Goal: Navigation & Orientation: Find specific page/section

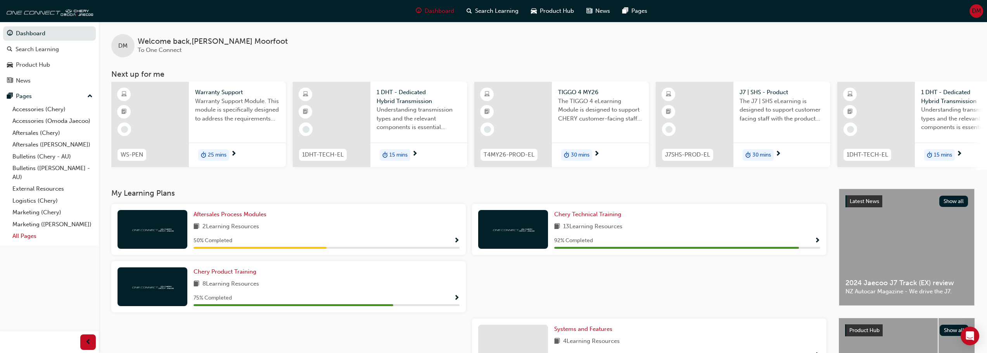
click at [22, 237] on link "All Pages" at bounding box center [52, 236] width 86 height 12
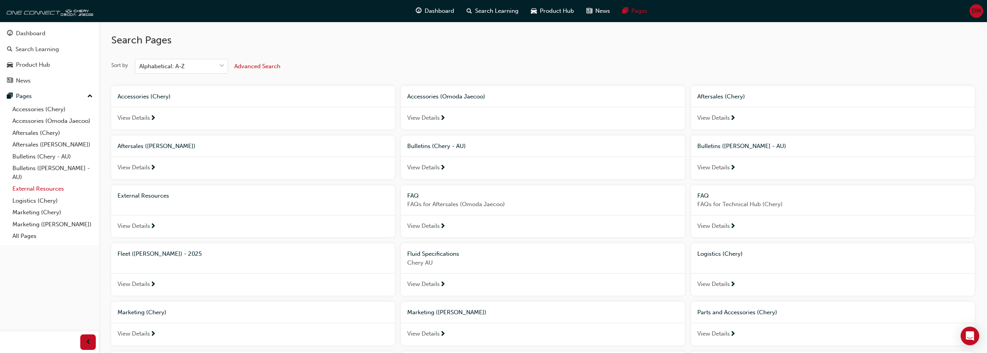
click at [35, 189] on link "External Resources" at bounding box center [52, 189] width 86 height 12
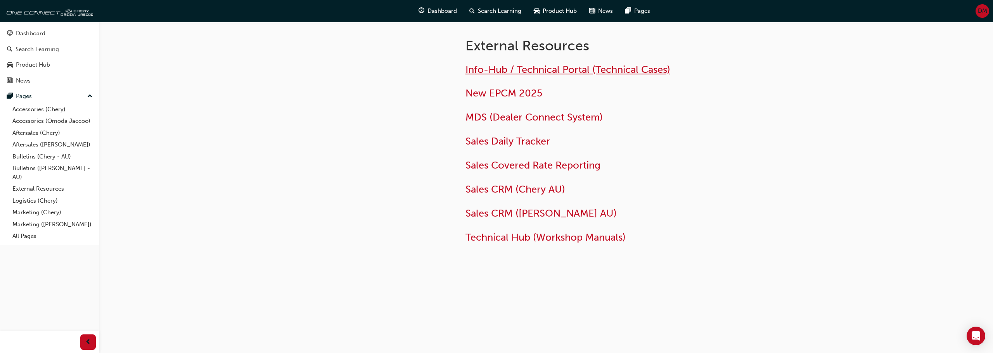
click at [519, 67] on span "Info-Hub / Technical Portal (Technical Cases)" at bounding box center [567, 70] width 205 height 12
